Goal: Task Accomplishment & Management: Manage account settings

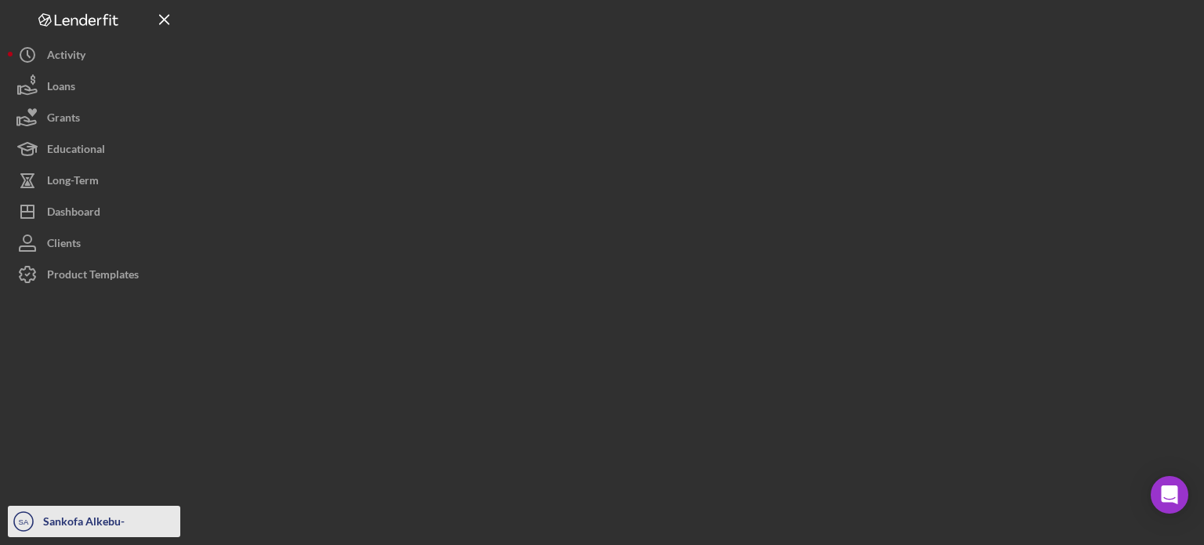
click at [116, 510] on div "Sankofa Alkebu-[GEOGRAPHIC_DATA]" at bounding box center [109, 537] width 141 height 63
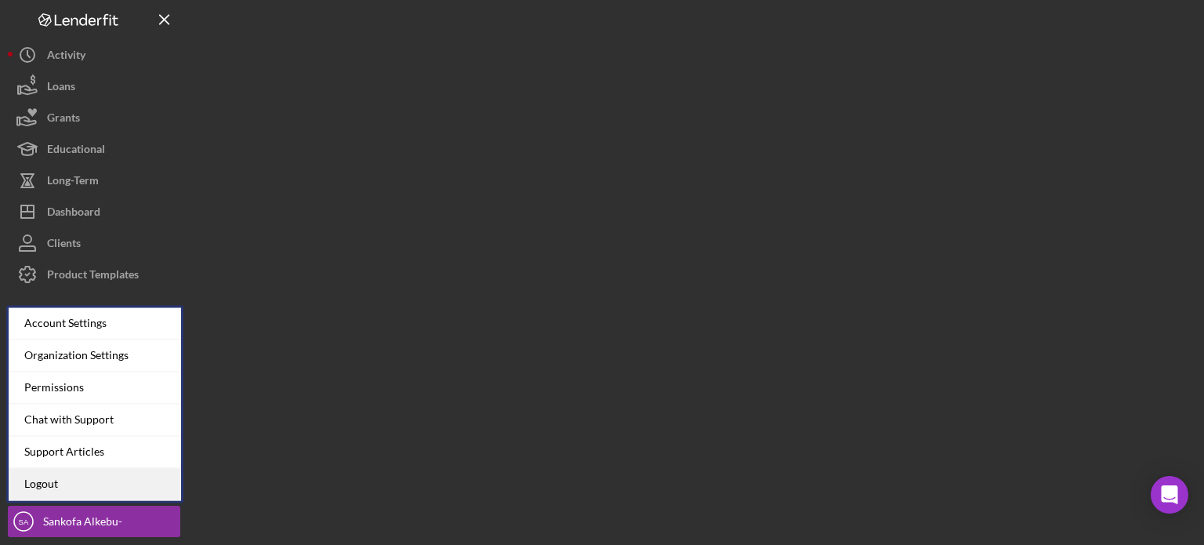
click at [90, 485] on link "Logout" at bounding box center [95, 484] width 172 height 32
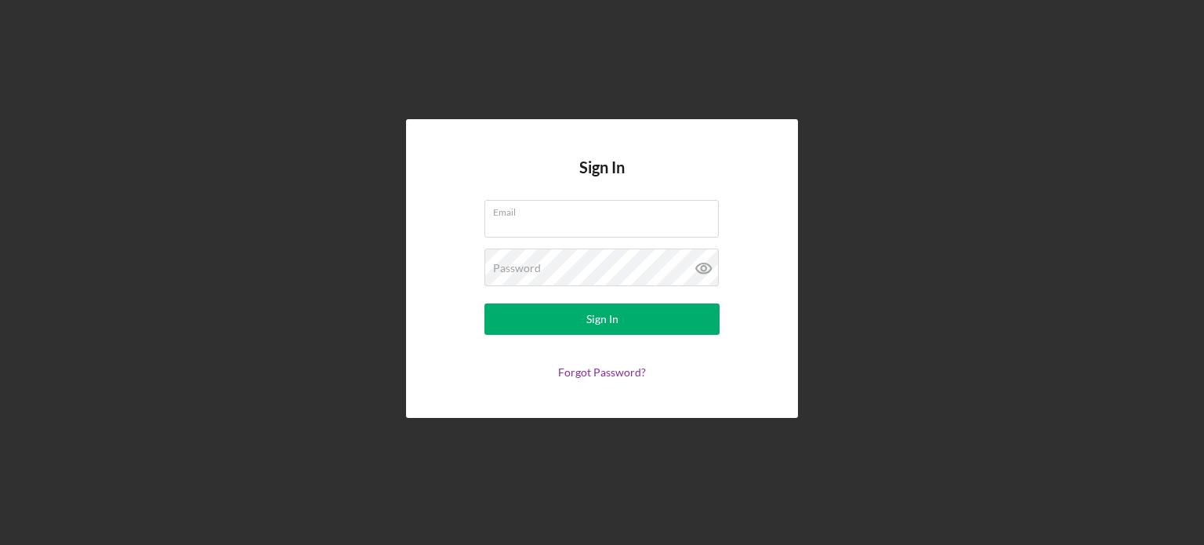
type input "[EMAIL_ADDRESS][DOMAIN_NAME]"
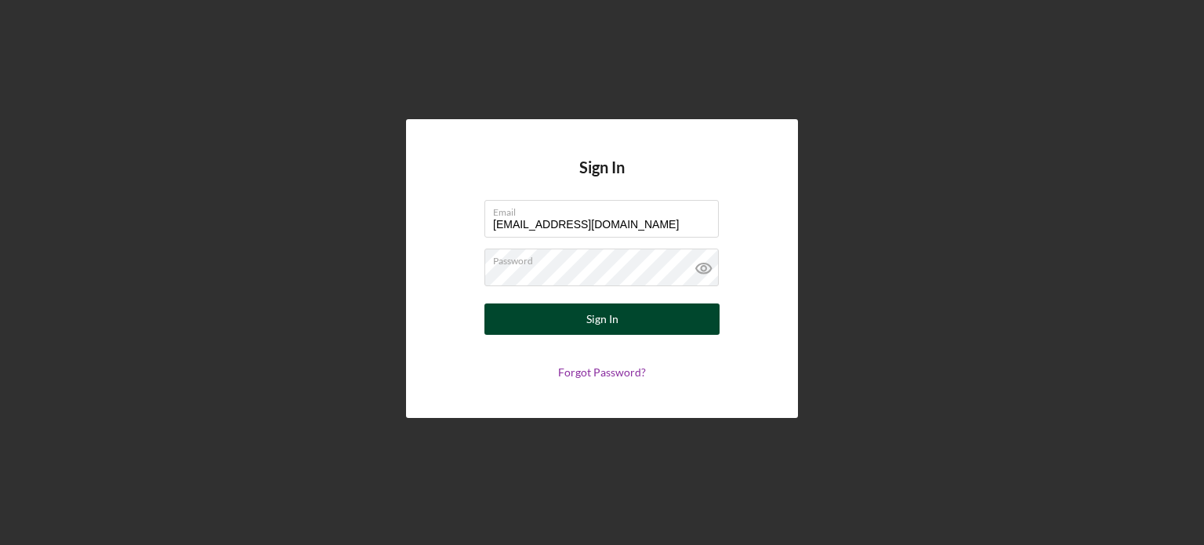
click at [518, 326] on button "Sign In" at bounding box center [601, 318] width 235 height 31
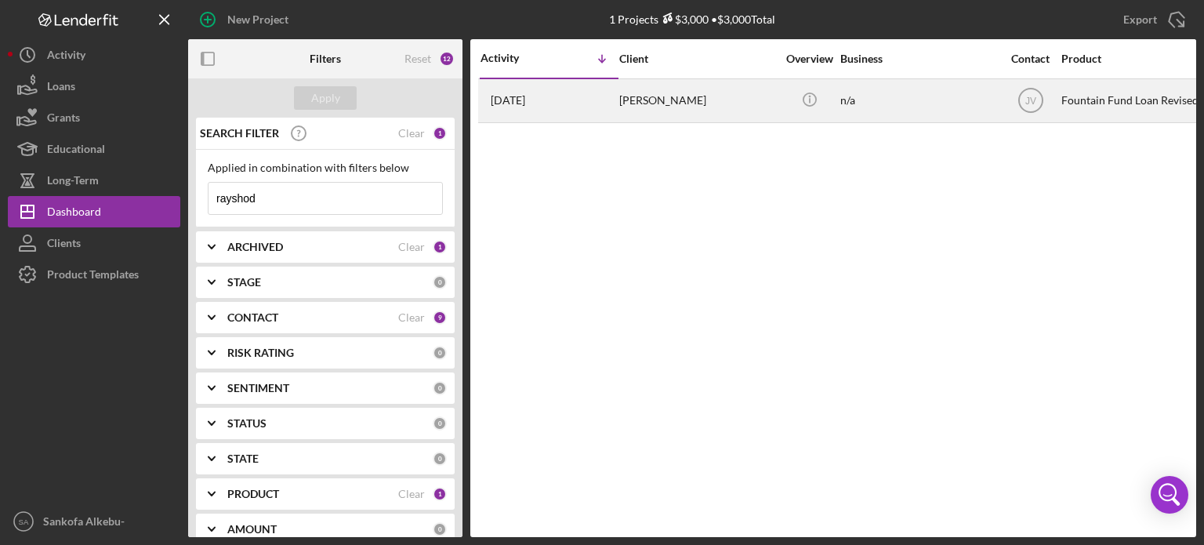
click at [645, 103] on div "[PERSON_NAME]" at bounding box center [697, 101] width 157 height 42
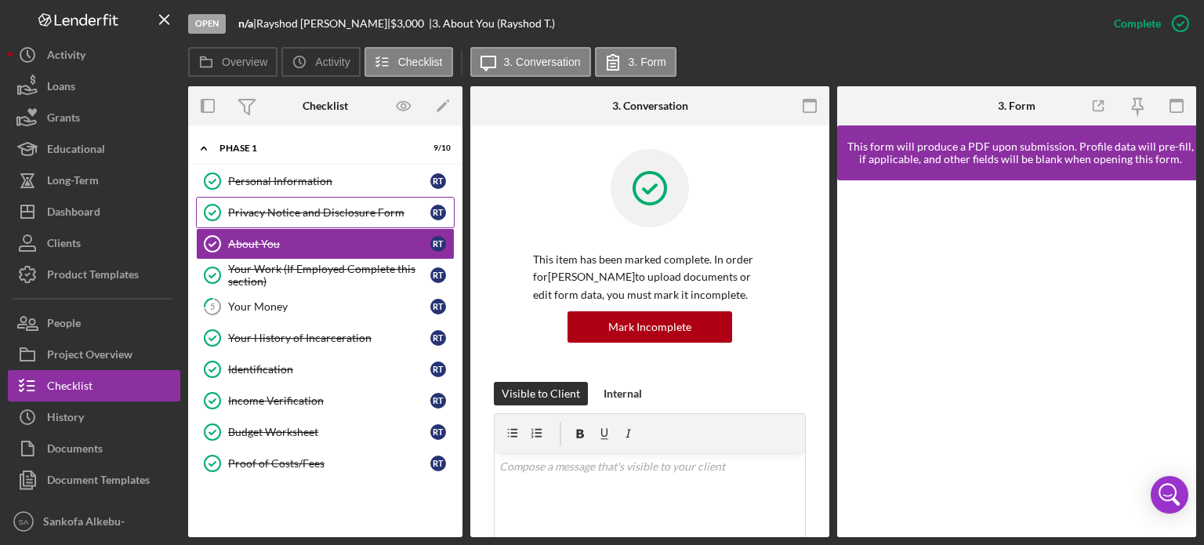
click at [318, 216] on div "Privacy Notice and Disclosure Form" at bounding box center [329, 212] width 202 height 13
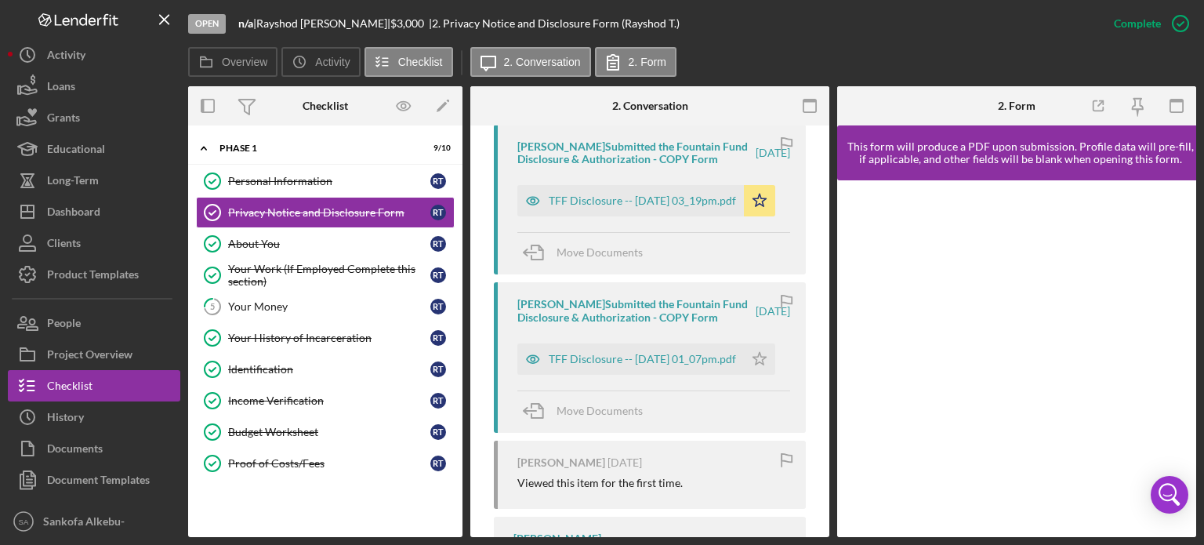
scroll to position [519, 0]
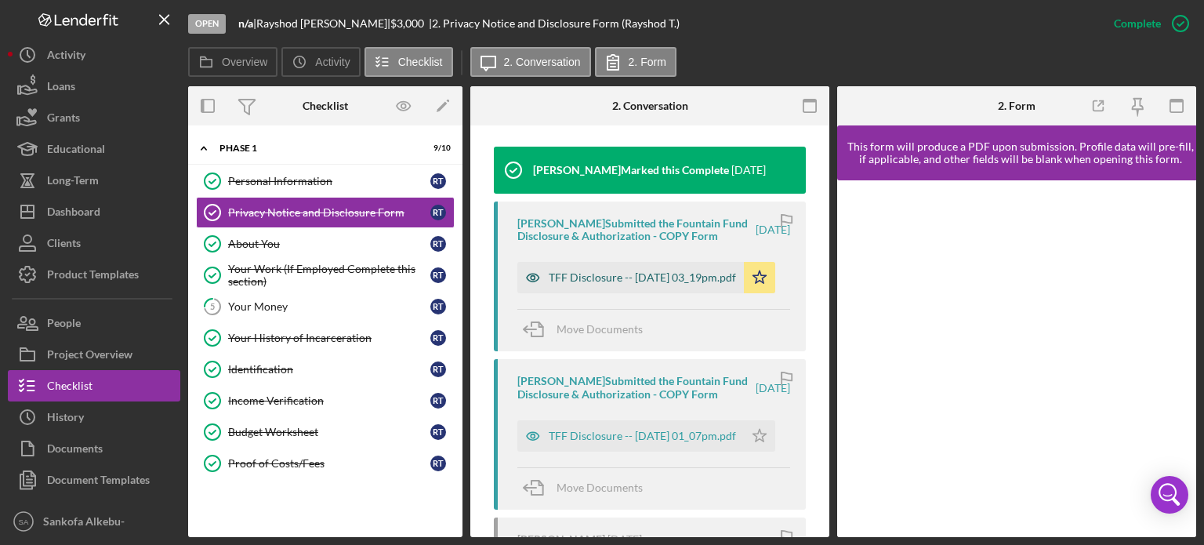
click at [615, 284] on div "TFF Disclosure -- [DATE] 03_19pm.pdf" at bounding box center [642, 277] width 187 height 13
